Goal: Task Accomplishment & Management: Manage account settings

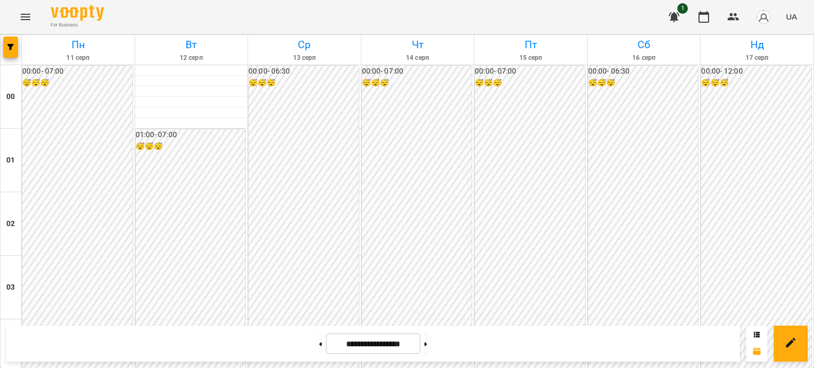
scroll to position [848, 0]
click at [21, 13] on icon "Menu" at bounding box center [25, 17] width 13 height 13
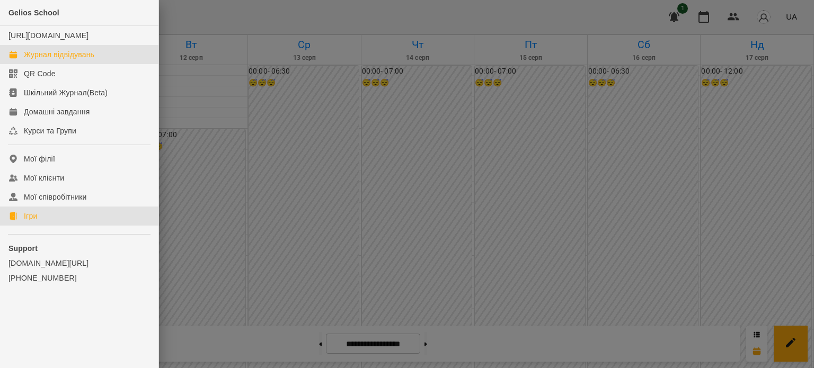
click at [38, 226] on link "Ігри" at bounding box center [79, 216] width 158 height 19
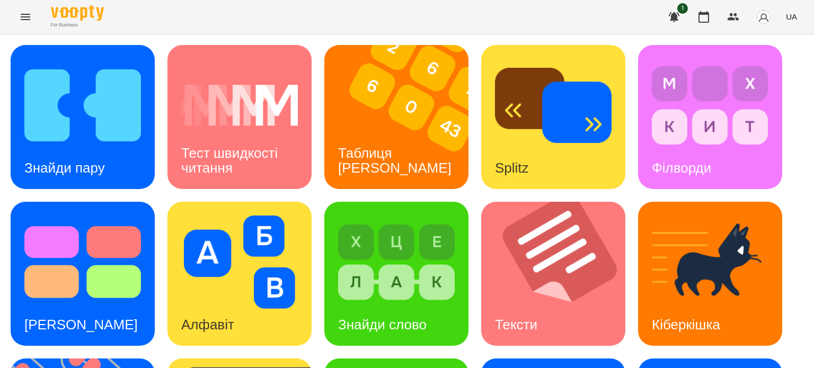
click at [27, 16] on icon "Menu" at bounding box center [25, 17] width 13 height 13
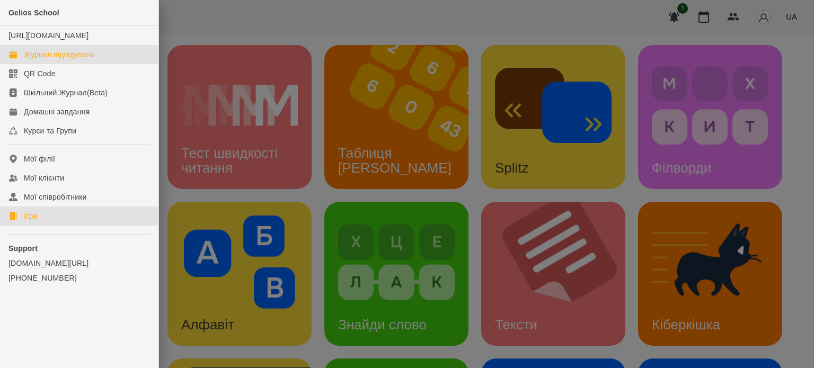
click at [74, 60] on div "Журнал відвідувань" at bounding box center [59, 54] width 70 height 11
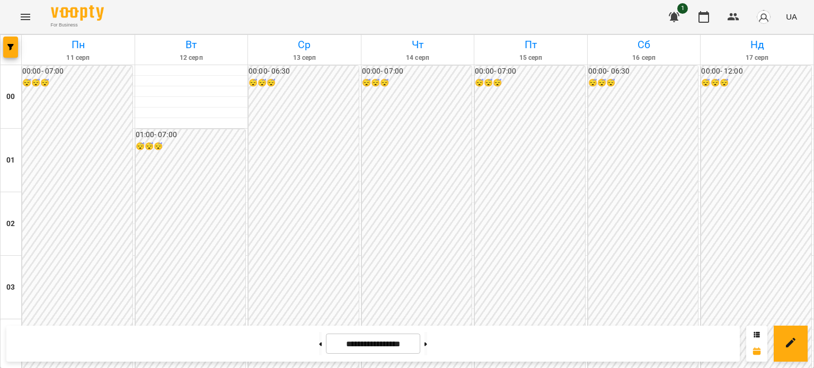
scroll to position [901, 0]
click at [427, 345] on icon at bounding box center [425, 344] width 3 height 4
type input "**********"
click at [21, 18] on icon "Menu" at bounding box center [25, 17] width 13 height 13
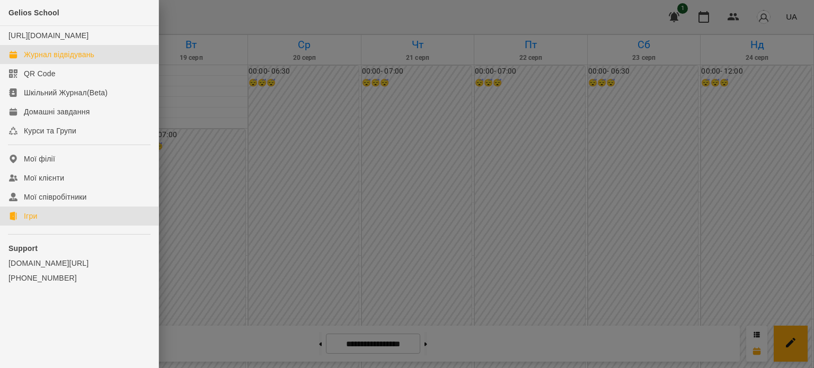
click at [46, 226] on link "Ігри" at bounding box center [79, 216] width 158 height 19
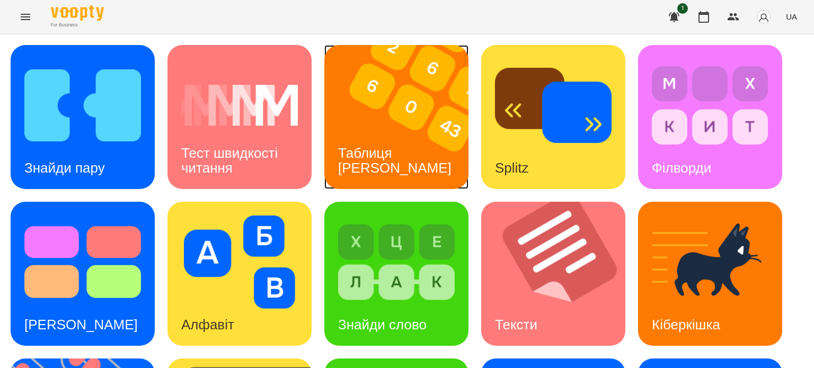
click at [384, 164] on h3 "Таблиця Шульте" at bounding box center [394, 160] width 113 height 30
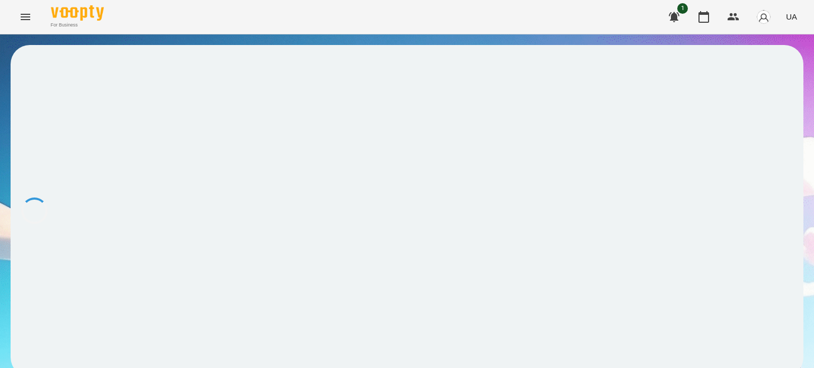
click at [384, 164] on div at bounding box center [407, 211] width 793 height 332
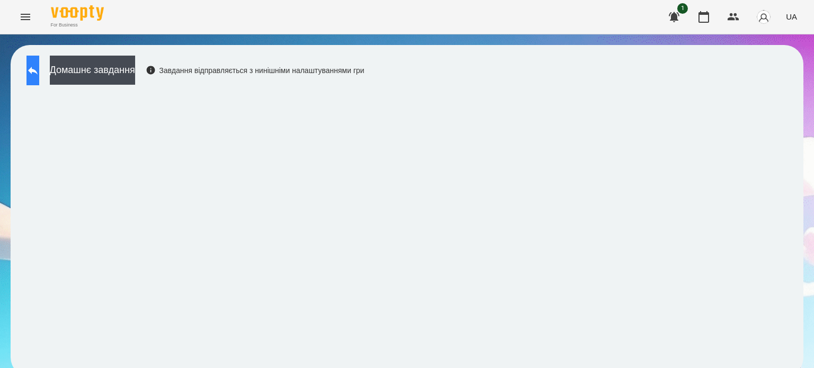
click at [39, 71] on icon at bounding box center [32, 70] width 13 height 13
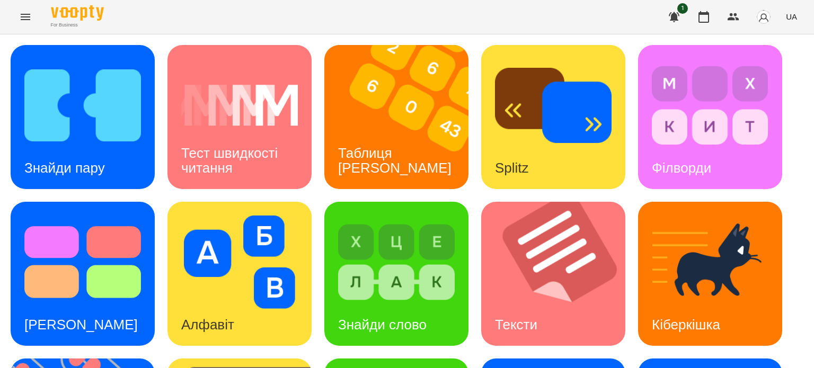
scroll to position [302, 0]
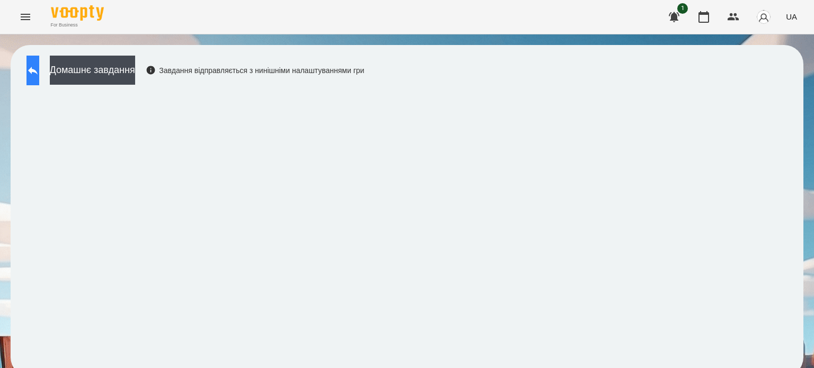
click at [39, 72] on icon at bounding box center [32, 70] width 13 height 13
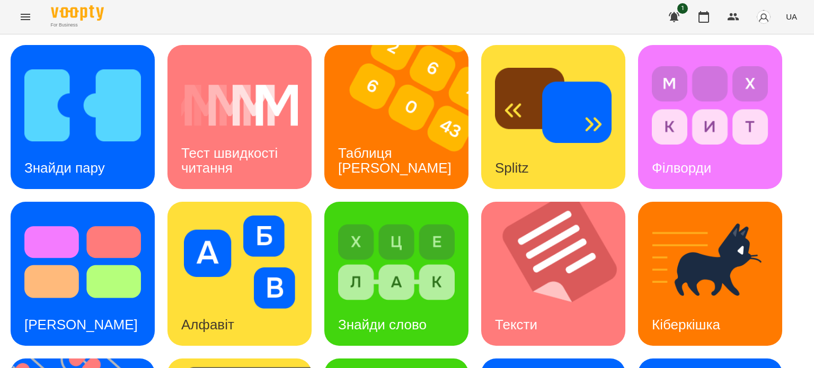
scroll to position [249, 0]
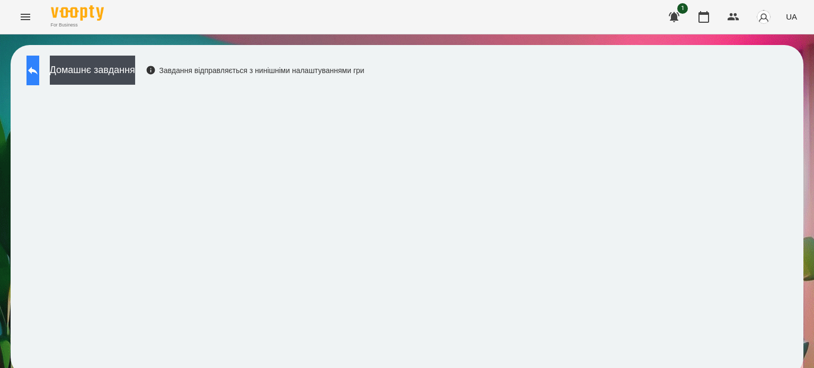
click at [39, 67] on icon at bounding box center [32, 70] width 13 height 13
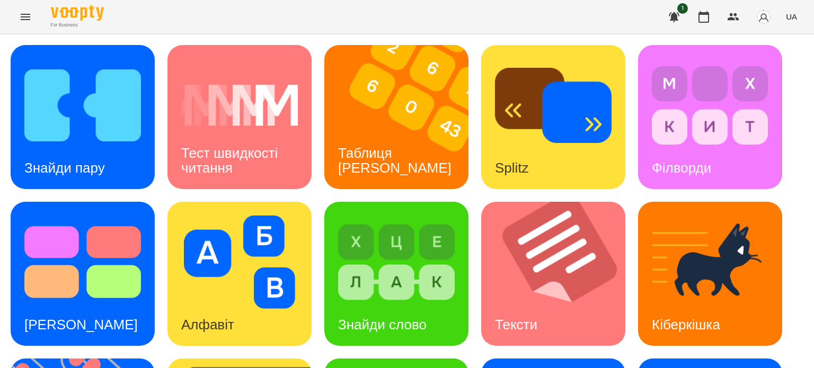
scroll to position [159, 0]
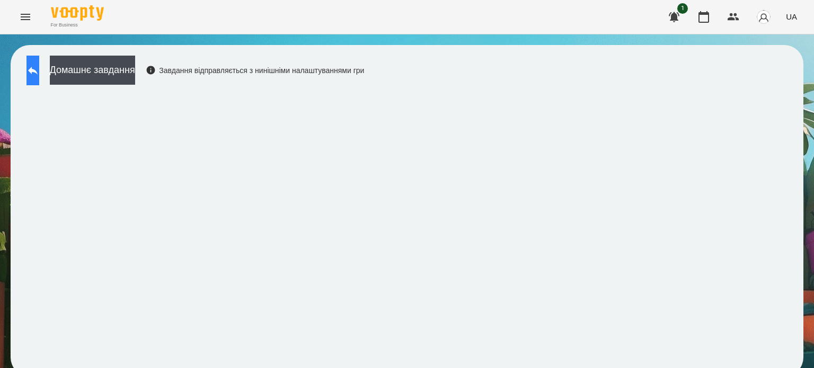
click at [39, 67] on icon at bounding box center [32, 70] width 13 height 13
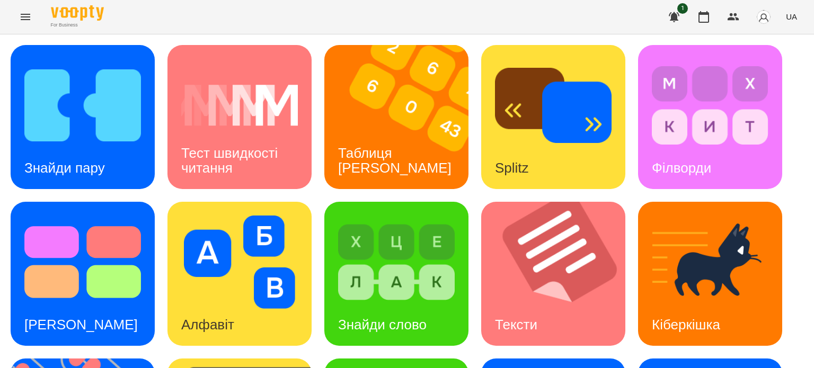
scroll to position [159, 0]
click at [385, 216] on img at bounding box center [396, 262] width 117 height 93
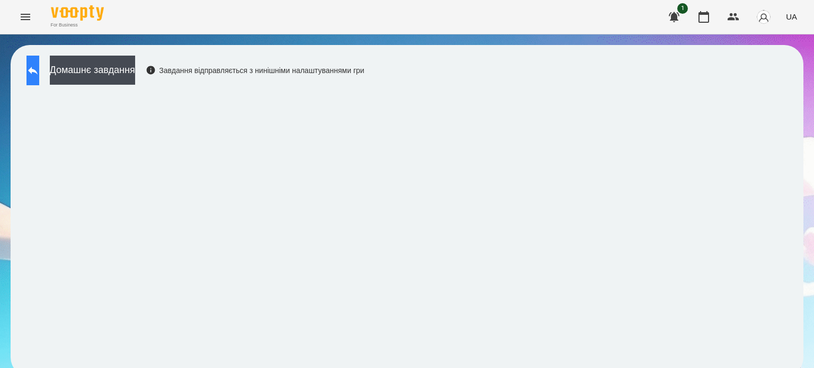
click at [39, 72] on icon at bounding box center [32, 70] width 13 height 13
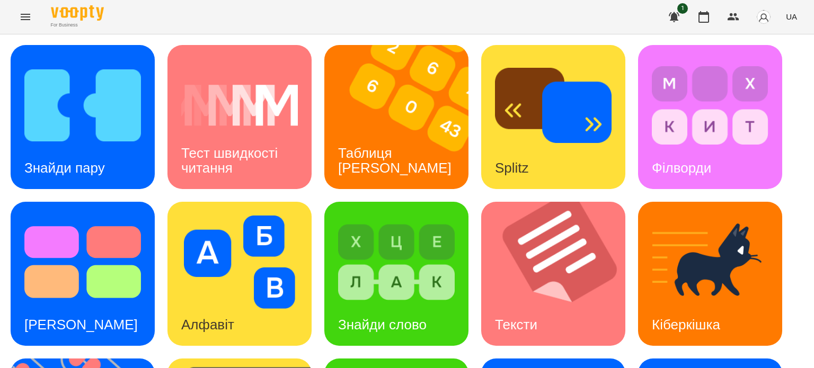
scroll to position [302, 0]
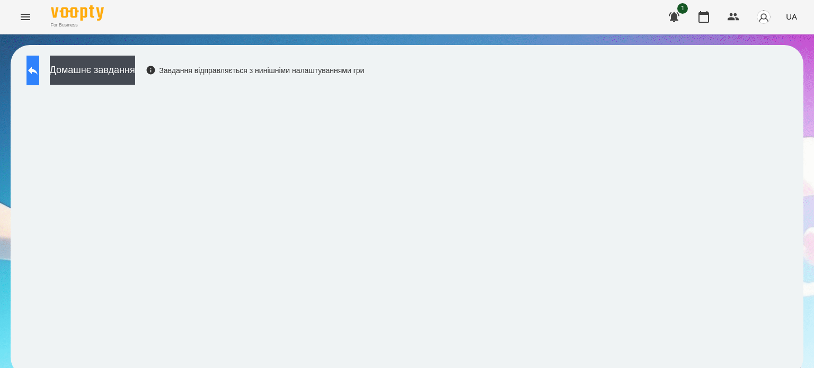
click at [38, 71] on icon at bounding box center [33, 71] width 10 height 8
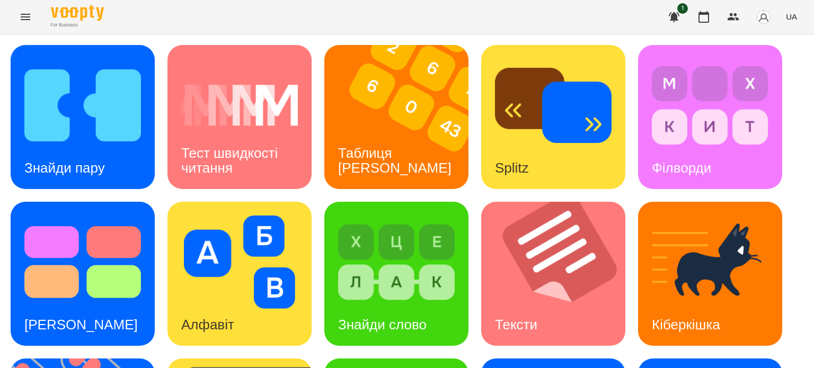
scroll to position [238, 0]
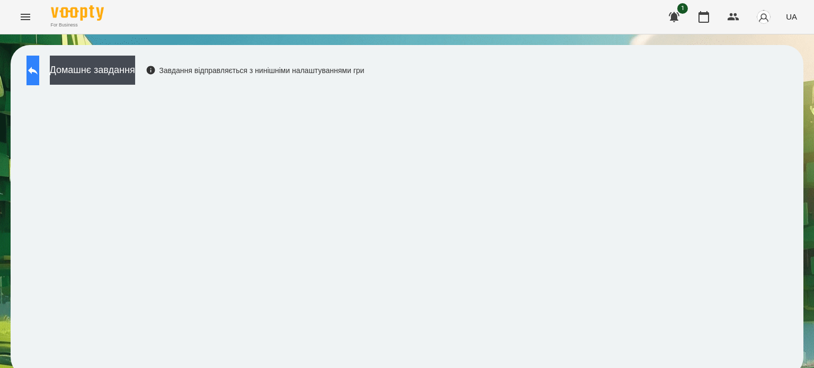
click at [39, 67] on icon at bounding box center [32, 70] width 13 height 13
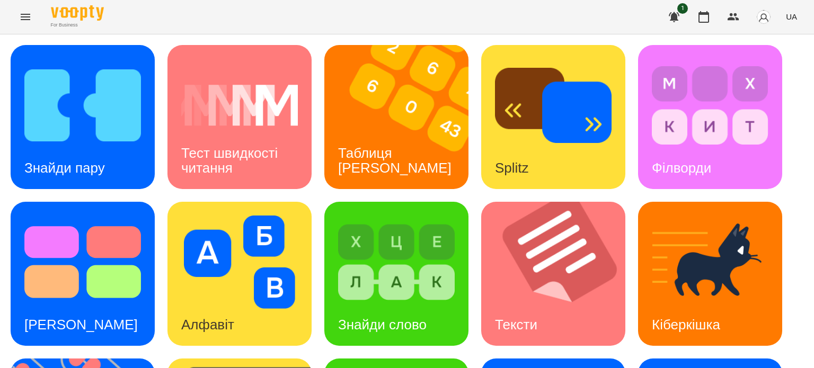
scroll to position [159, 0]
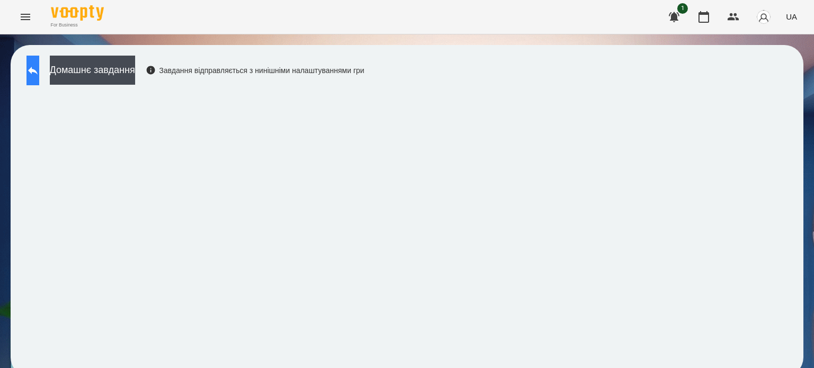
click at [39, 73] on icon at bounding box center [32, 70] width 13 height 13
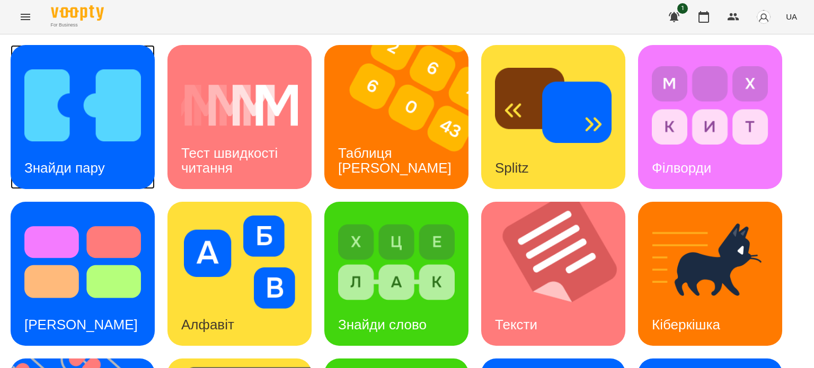
click at [78, 150] on div "Знайди пару" at bounding box center [65, 168] width 108 height 42
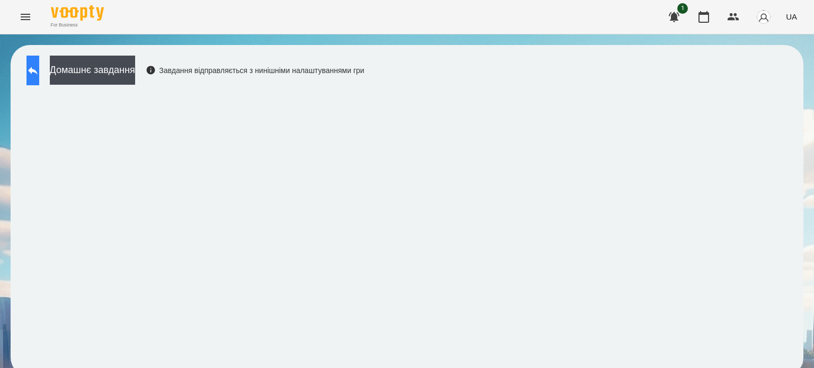
click at [38, 70] on icon at bounding box center [33, 71] width 10 height 8
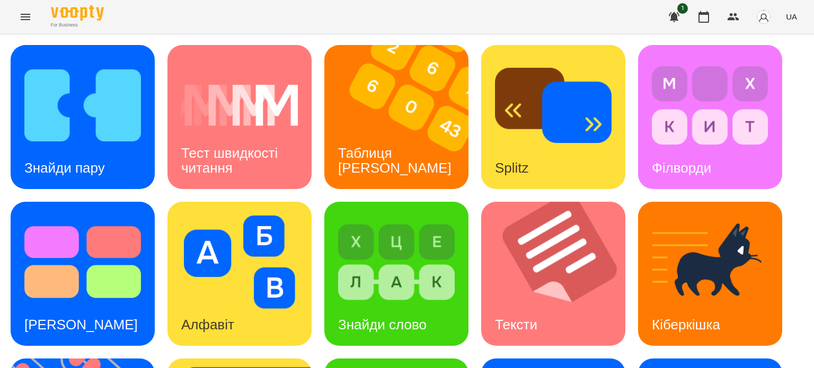
scroll to position [302, 0]
click at [28, 14] on icon "Menu" at bounding box center [26, 17] width 10 height 6
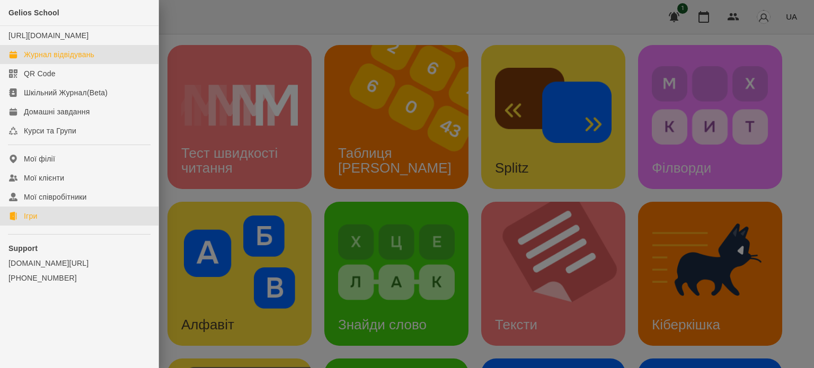
click at [56, 60] on div "Журнал відвідувань" at bounding box center [59, 54] width 70 height 11
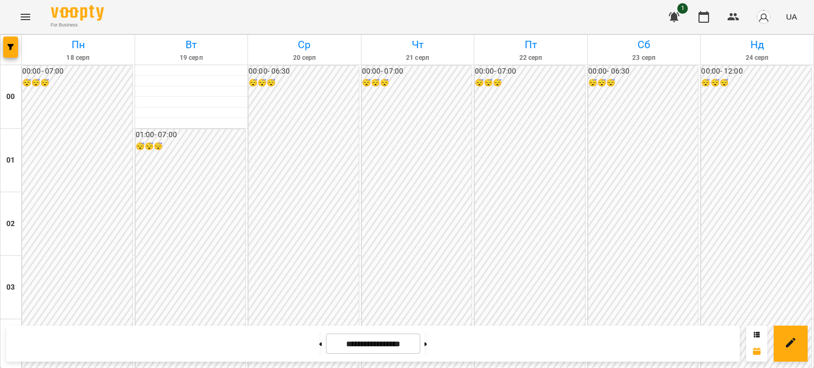
scroll to position [1219, 0]
click at [319, 343] on button at bounding box center [320, 343] width 3 height 23
type input "**********"
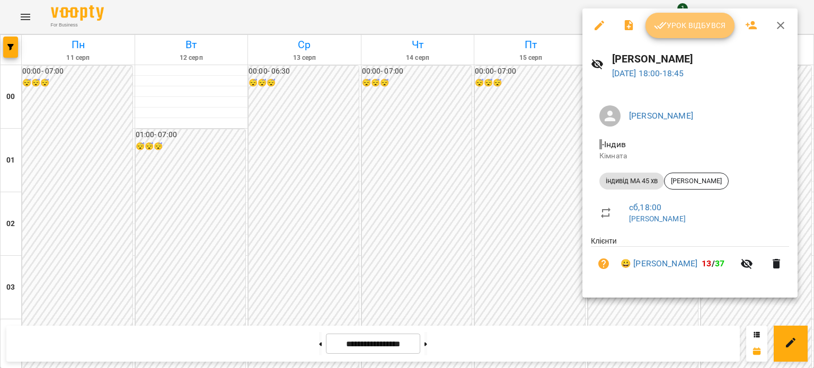
click at [556, 30] on span "Урок відбувся" at bounding box center [690, 25] width 72 height 13
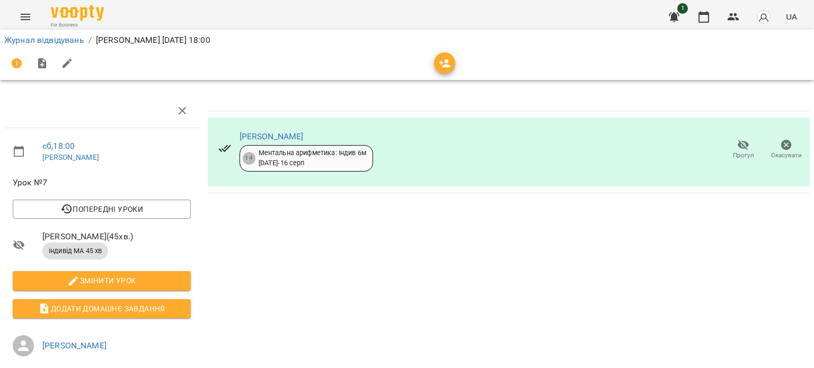
click at [26, 18] on icon "Menu" at bounding box center [25, 17] width 13 height 13
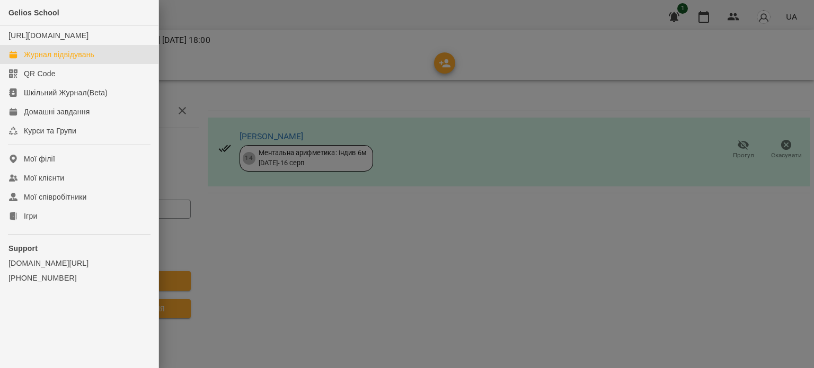
click at [88, 60] on div "Журнал відвідувань" at bounding box center [59, 54] width 70 height 11
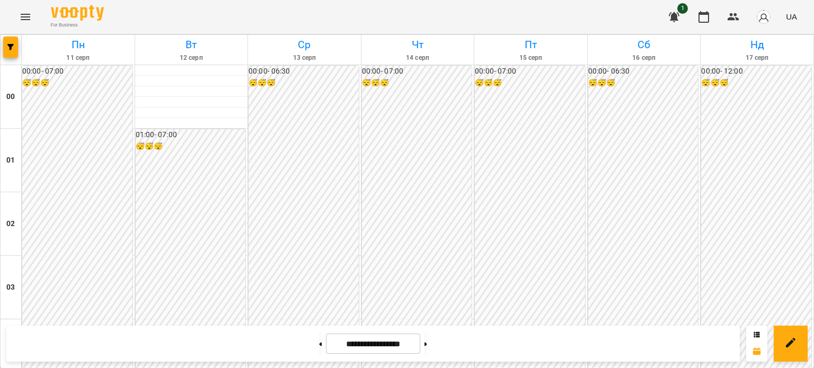
scroll to position [1007, 0]
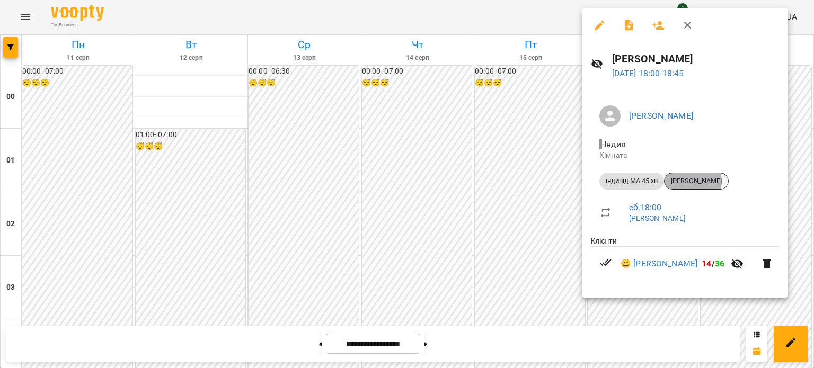
click at [556, 182] on span "[PERSON_NAME]" at bounding box center [697, 181] width 64 height 10
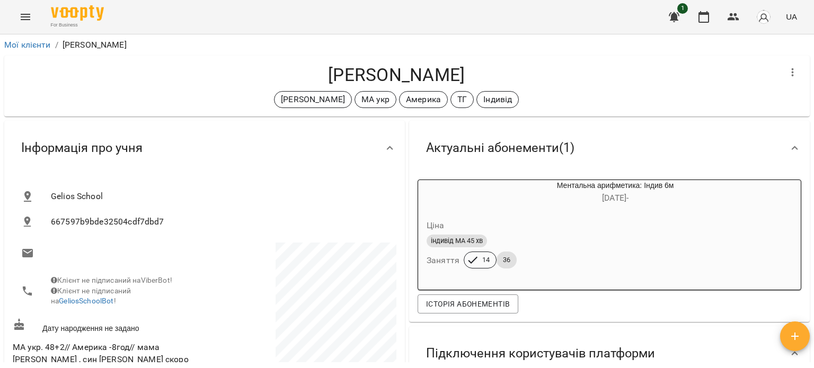
click at [27, 19] on icon "Menu" at bounding box center [25, 17] width 13 height 13
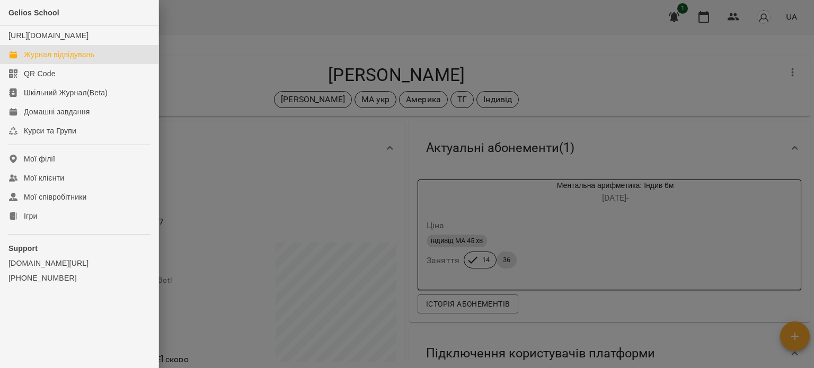
click at [63, 60] on div "Журнал відвідувань" at bounding box center [59, 54] width 70 height 11
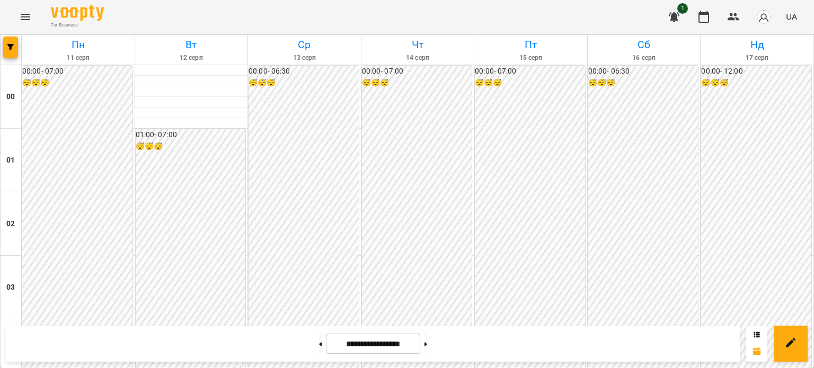
scroll to position [1217, 0]
click at [427, 343] on button at bounding box center [425, 343] width 3 height 23
type input "**********"
